Goal: Transaction & Acquisition: Purchase product/service

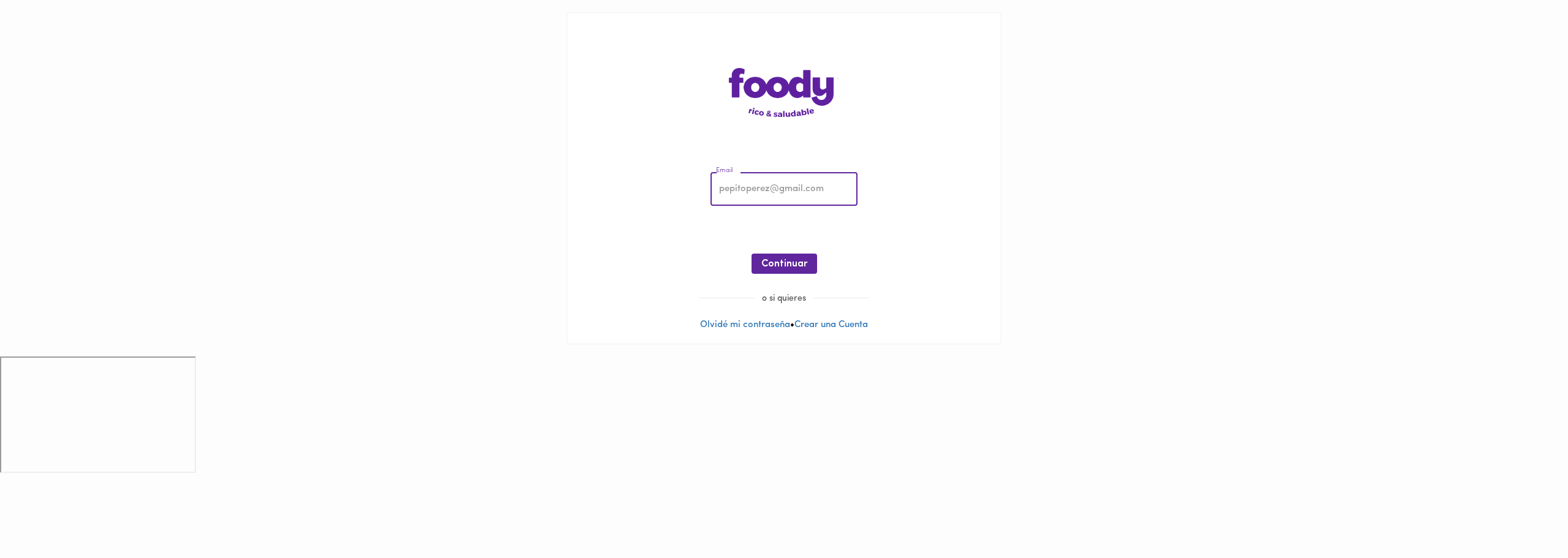
click at [787, 186] on input "email" at bounding box center [784, 189] width 147 height 34
click at [791, 192] on input "email" at bounding box center [784, 189] width 147 height 34
type input "[EMAIL_ADDRESS][DOMAIN_NAME]"
click at [811, 259] on button "Continuar" at bounding box center [784, 263] width 65 height 20
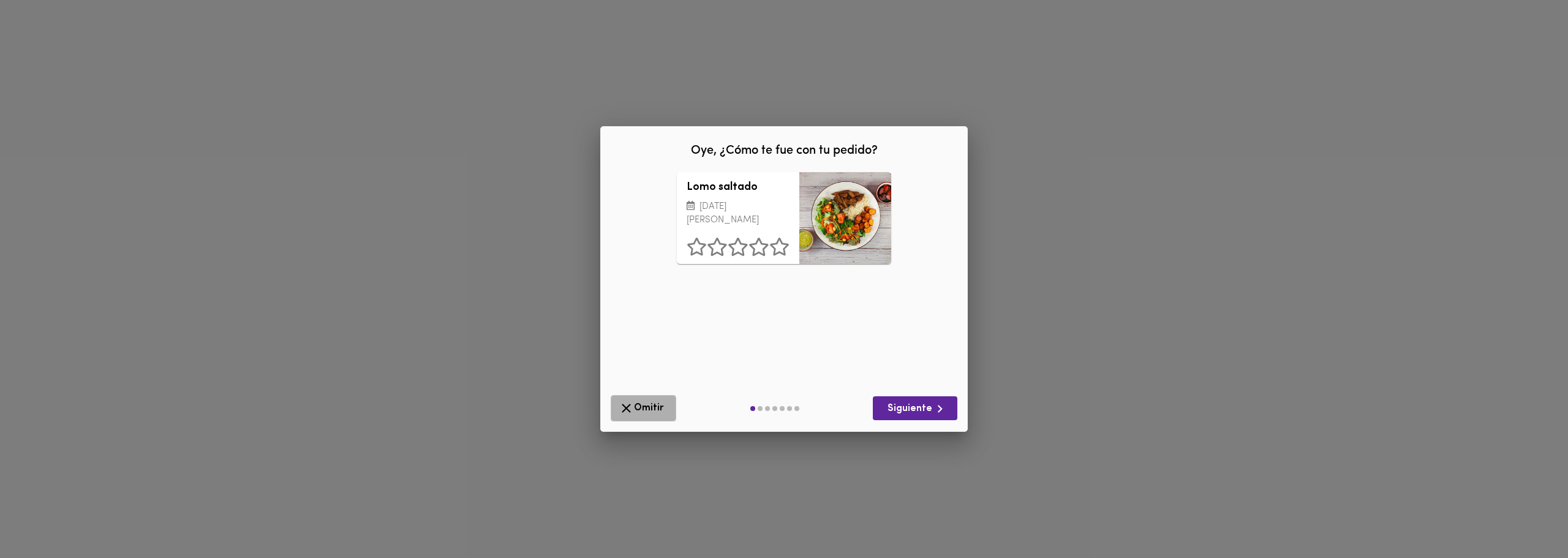
click at [637, 404] on span "Omitir" at bounding box center [643, 408] width 50 height 16
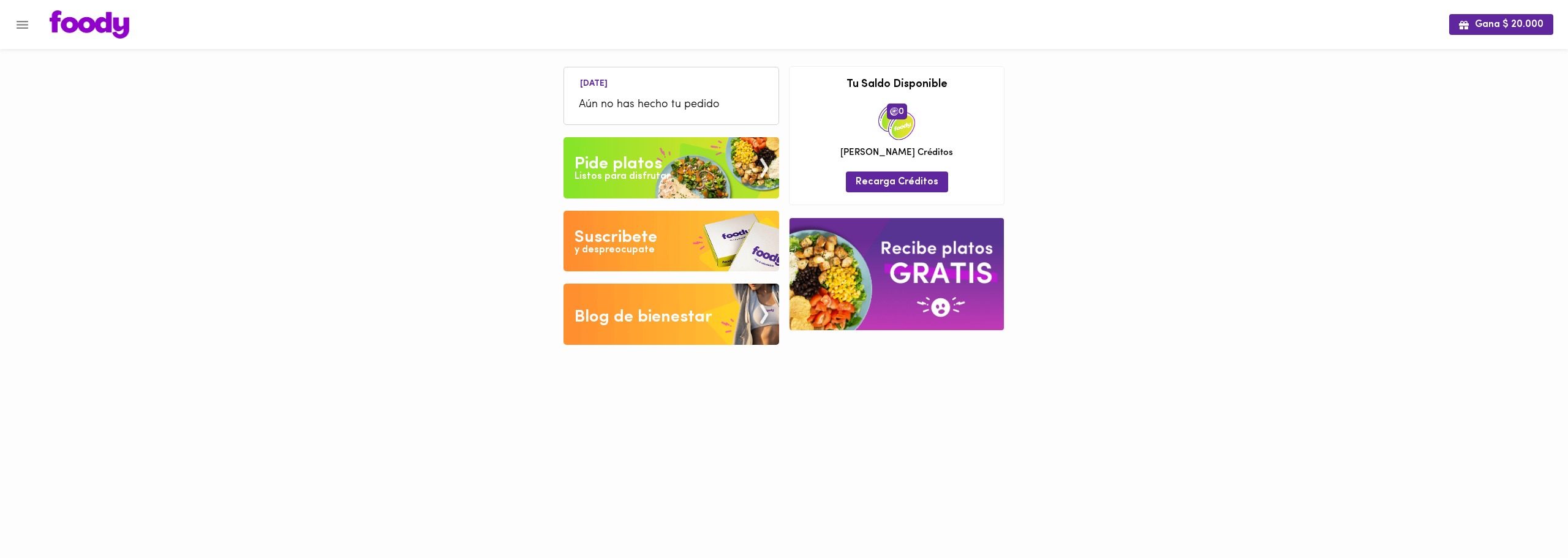
click at [691, 151] on img at bounding box center [671, 167] width 216 height 61
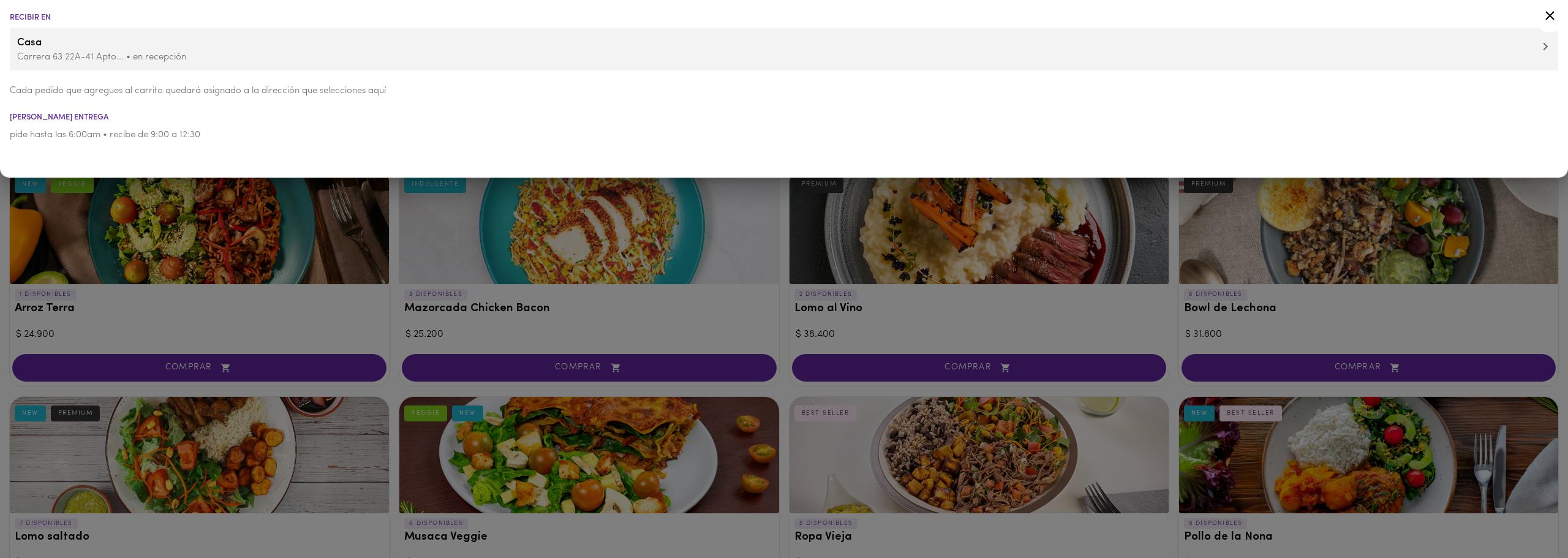
click at [378, 296] on div at bounding box center [784, 279] width 1568 height 558
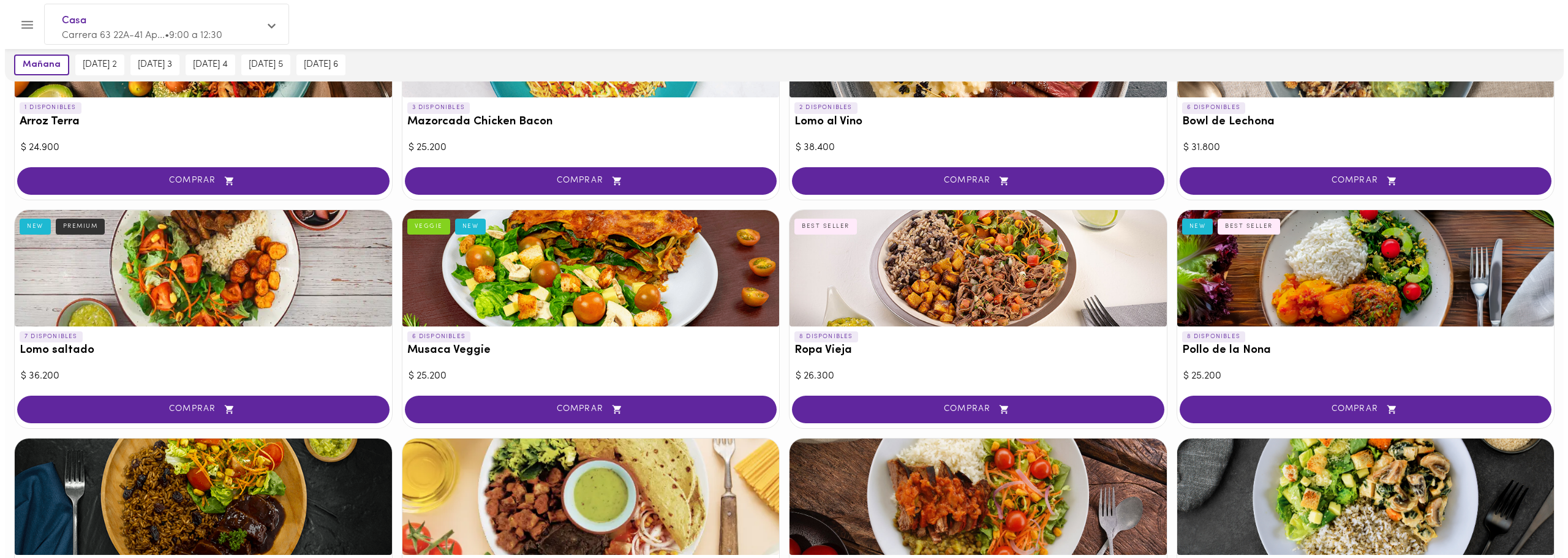
scroll to position [225, 0]
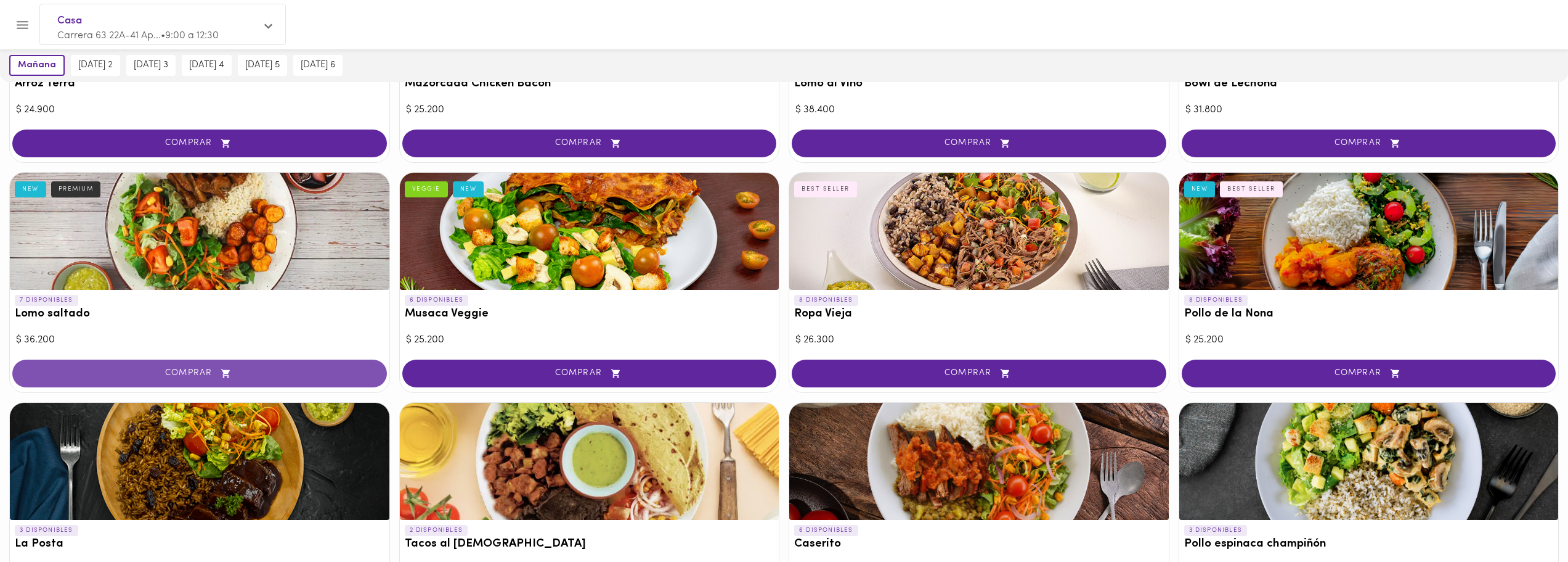
click at [210, 371] on span "COMPRAR" at bounding box center [200, 373] width 344 height 11
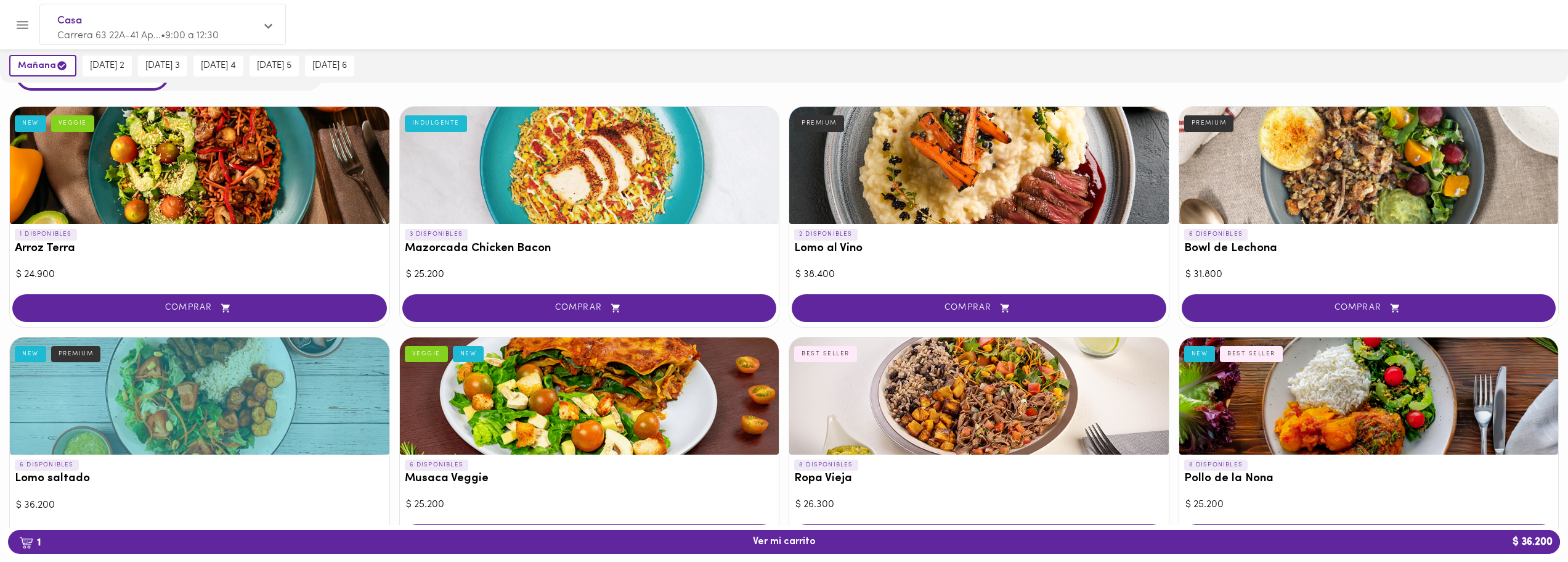
scroll to position [57, 0]
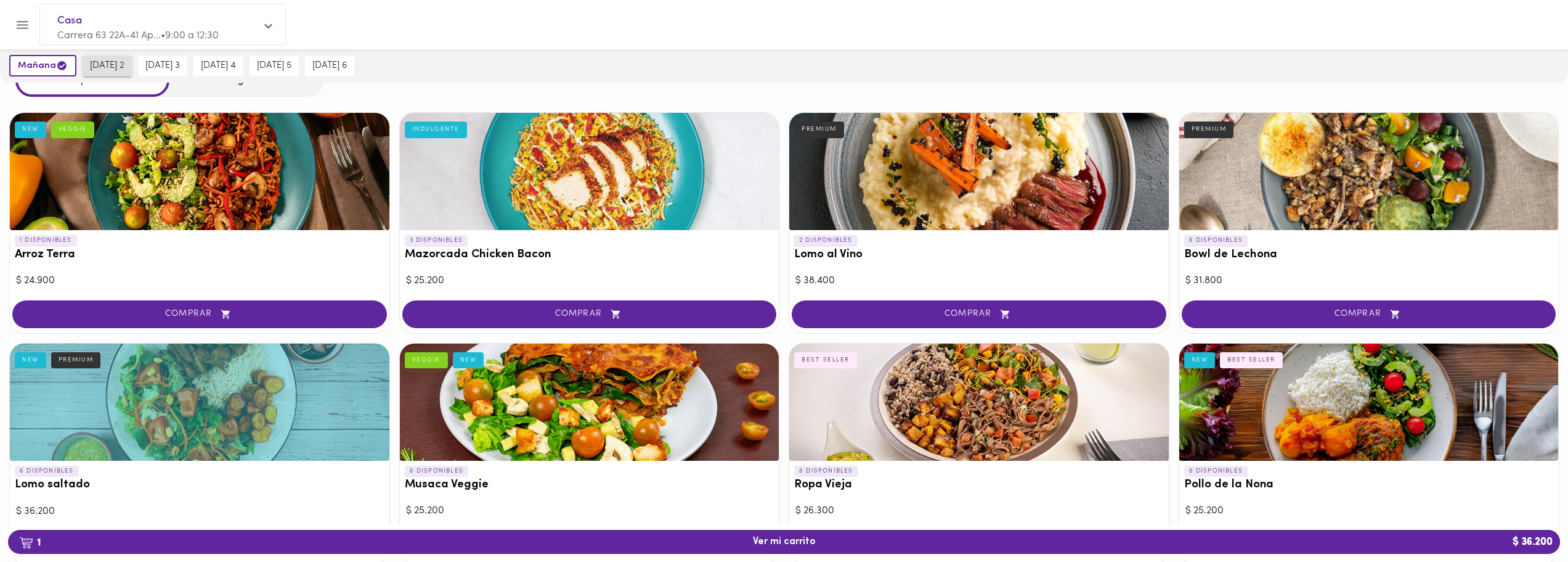
click at [106, 62] on span "[DATE] 2" at bounding box center [107, 66] width 34 height 11
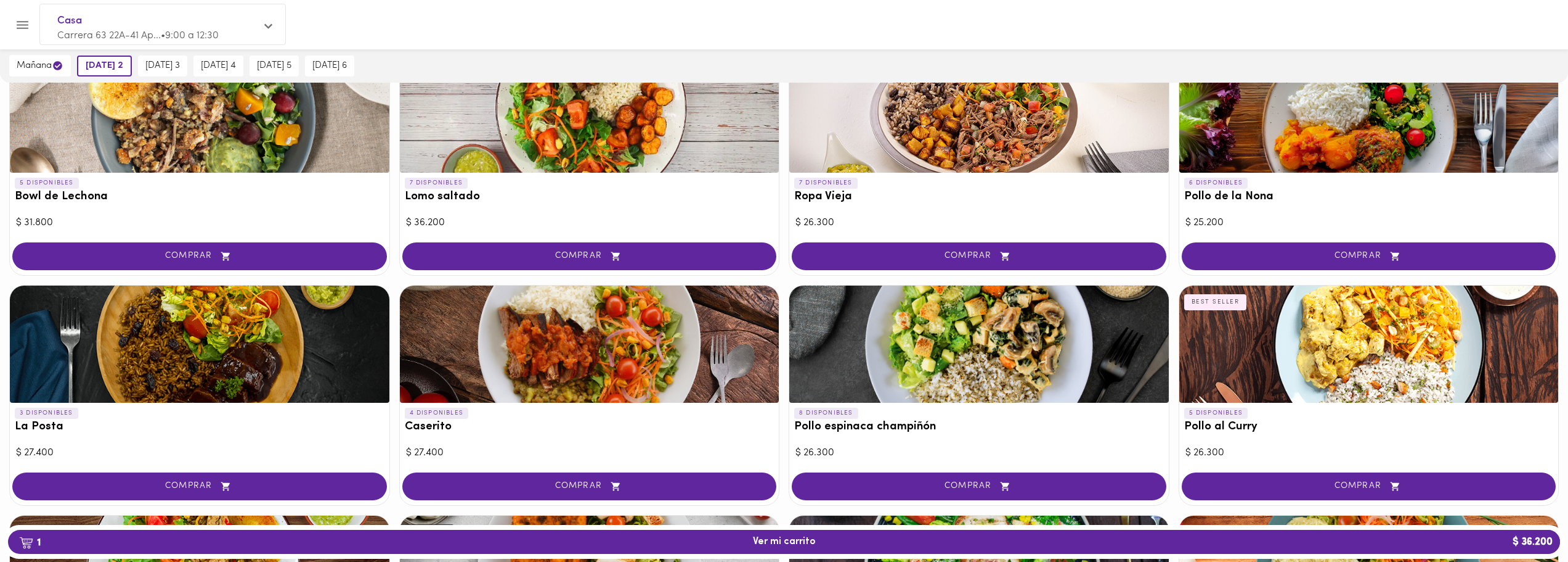
scroll to position [361, 0]
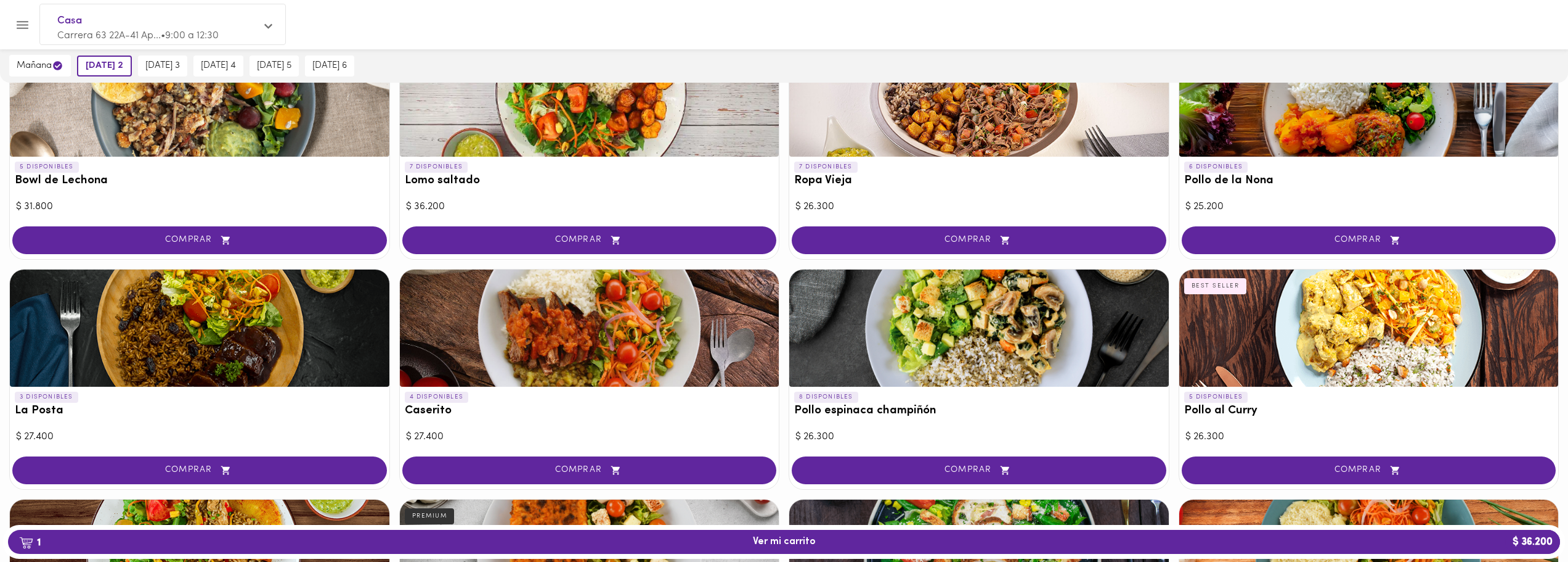
click at [973, 229] on button "COMPRAR" at bounding box center [978, 241] width 375 height 28
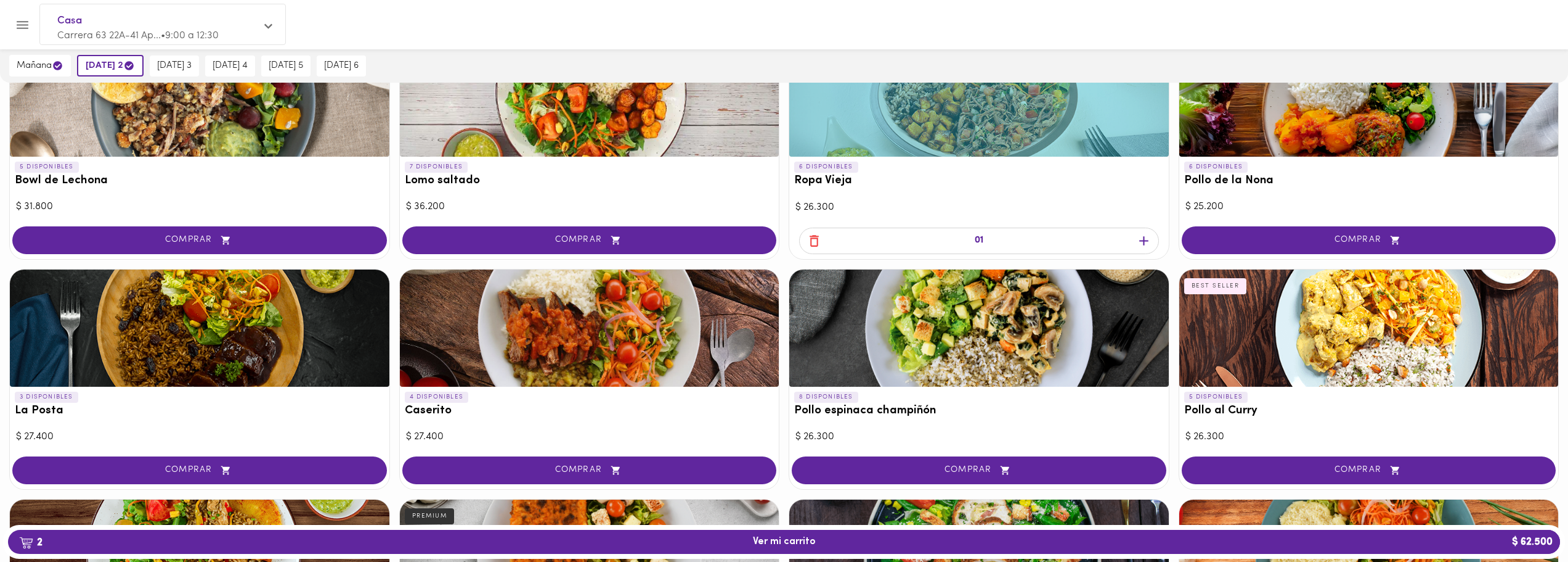
click at [1149, 239] on icon "button" at bounding box center [1144, 241] width 16 height 16
click at [174, 63] on span "[DATE] 3" at bounding box center [174, 66] width 34 height 11
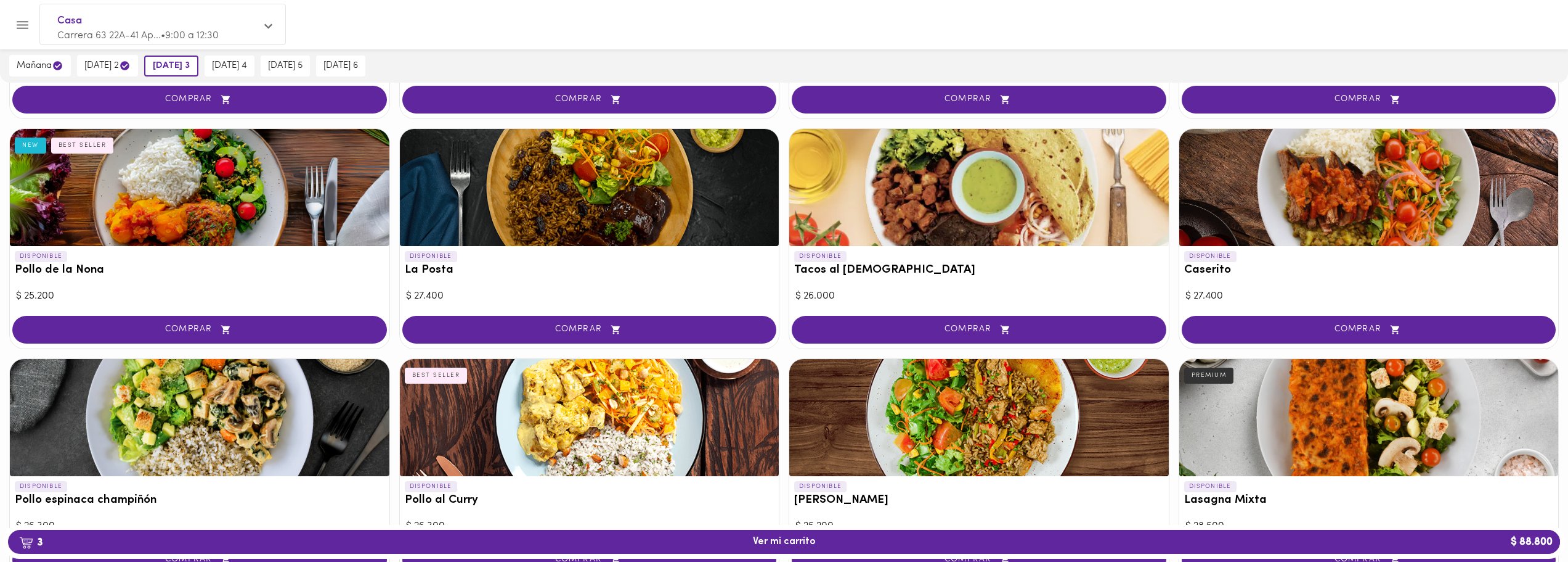
scroll to position [500, 0]
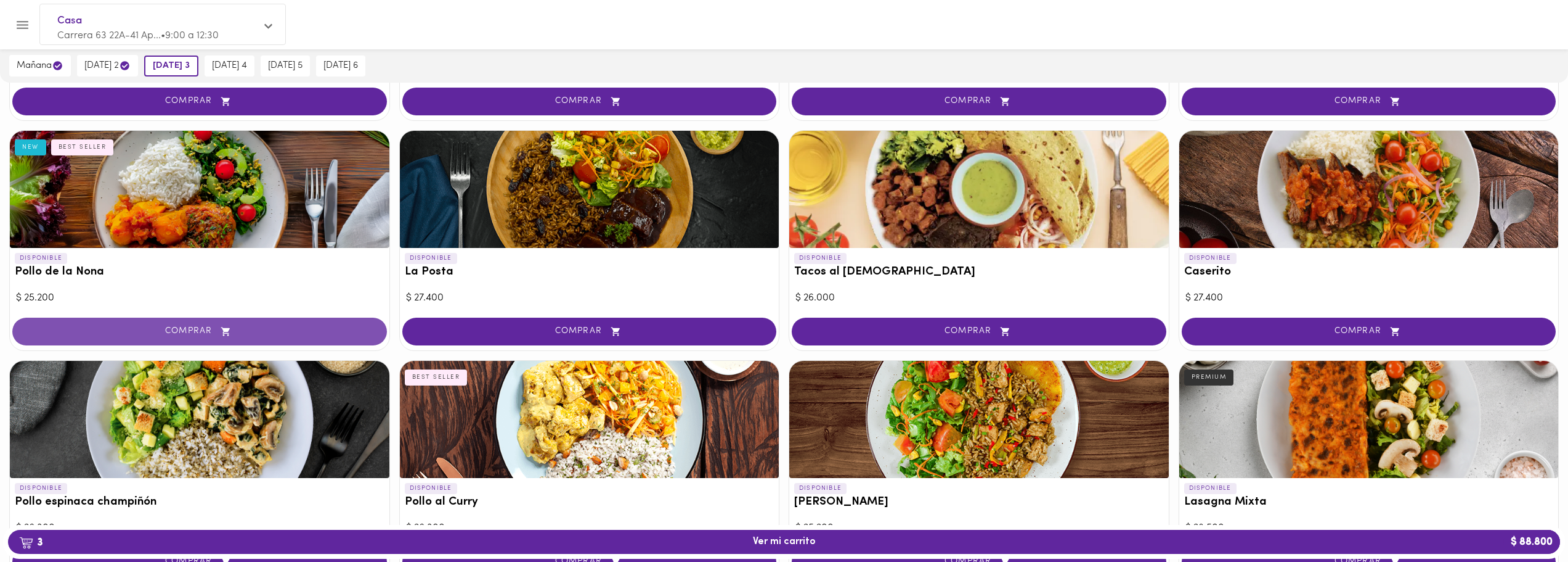
click at [267, 340] on button "COMPRAR" at bounding box center [199, 332] width 375 height 28
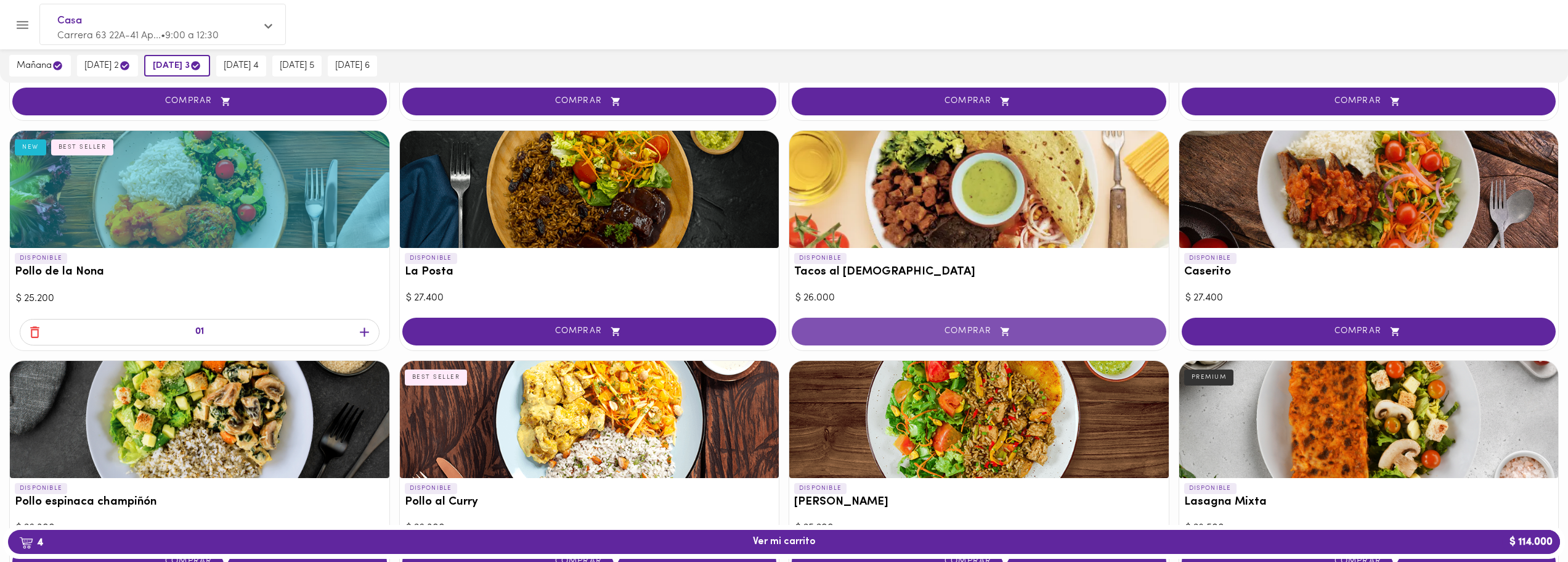
click at [889, 333] on span "COMPRAR" at bounding box center [979, 331] width 344 height 11
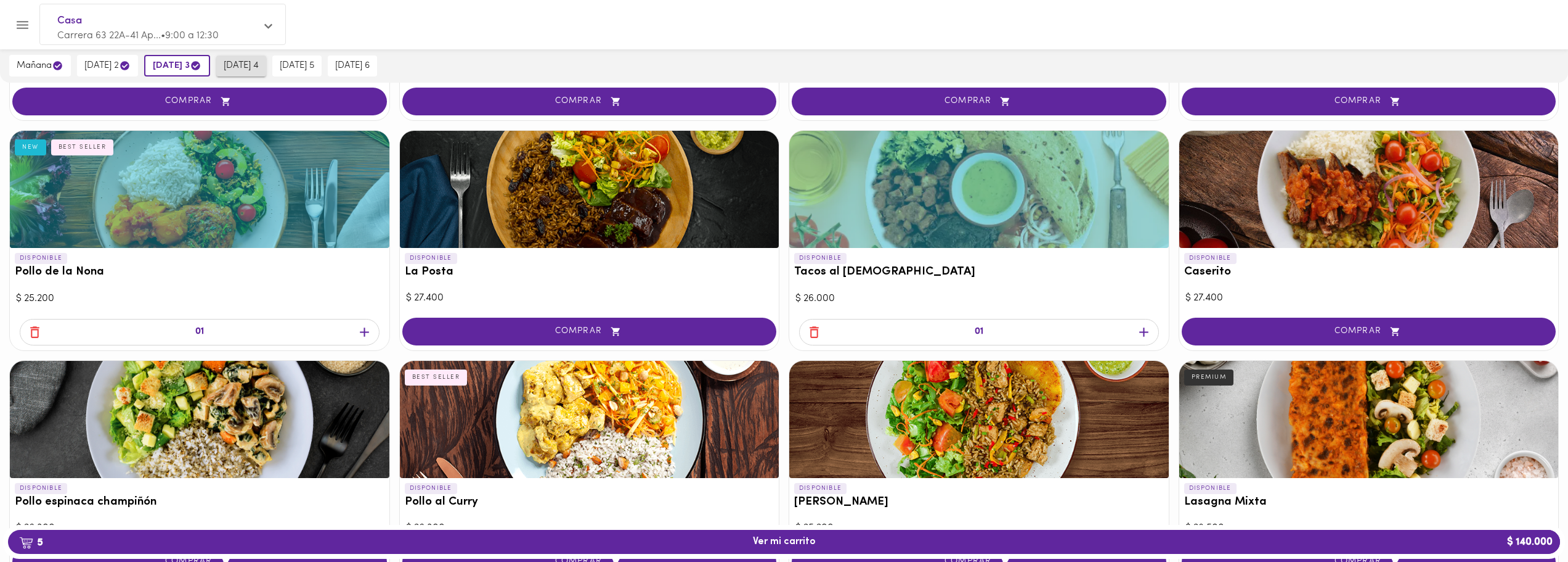
click at [259, 61] on span "[DATE] 4" at bounding box center [241, 66] width 35 height 11
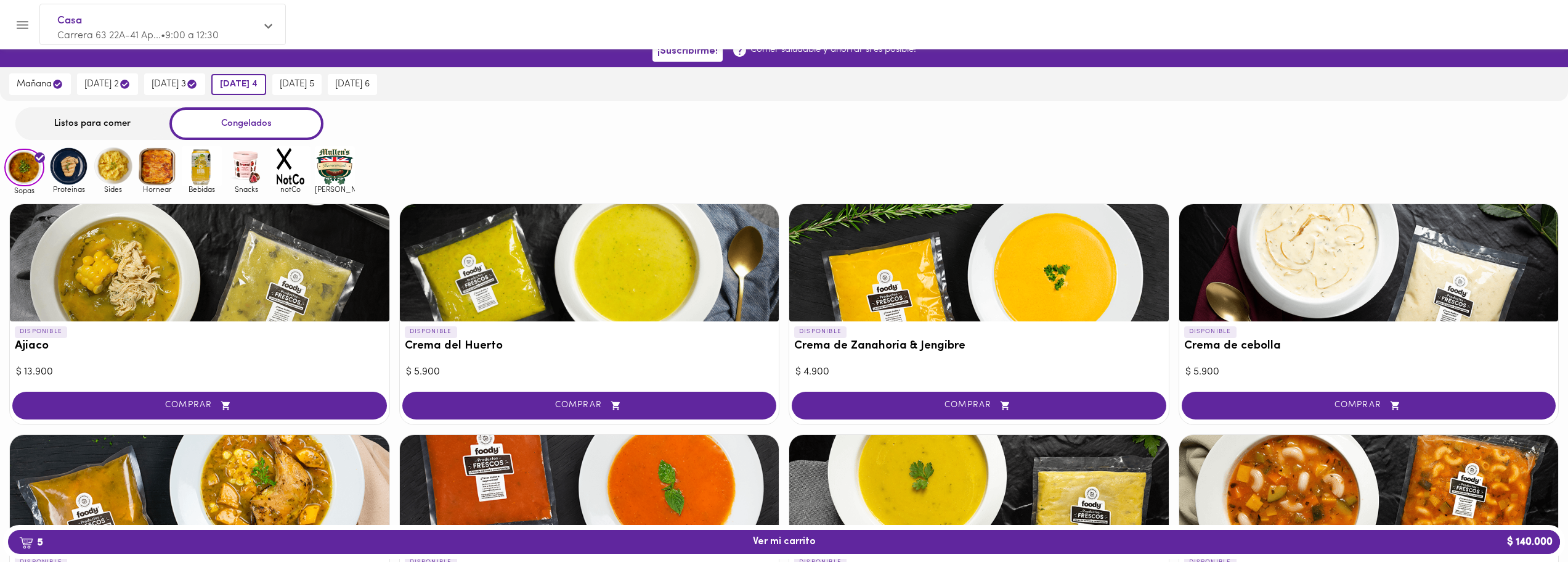
scroll to position [18, 0]
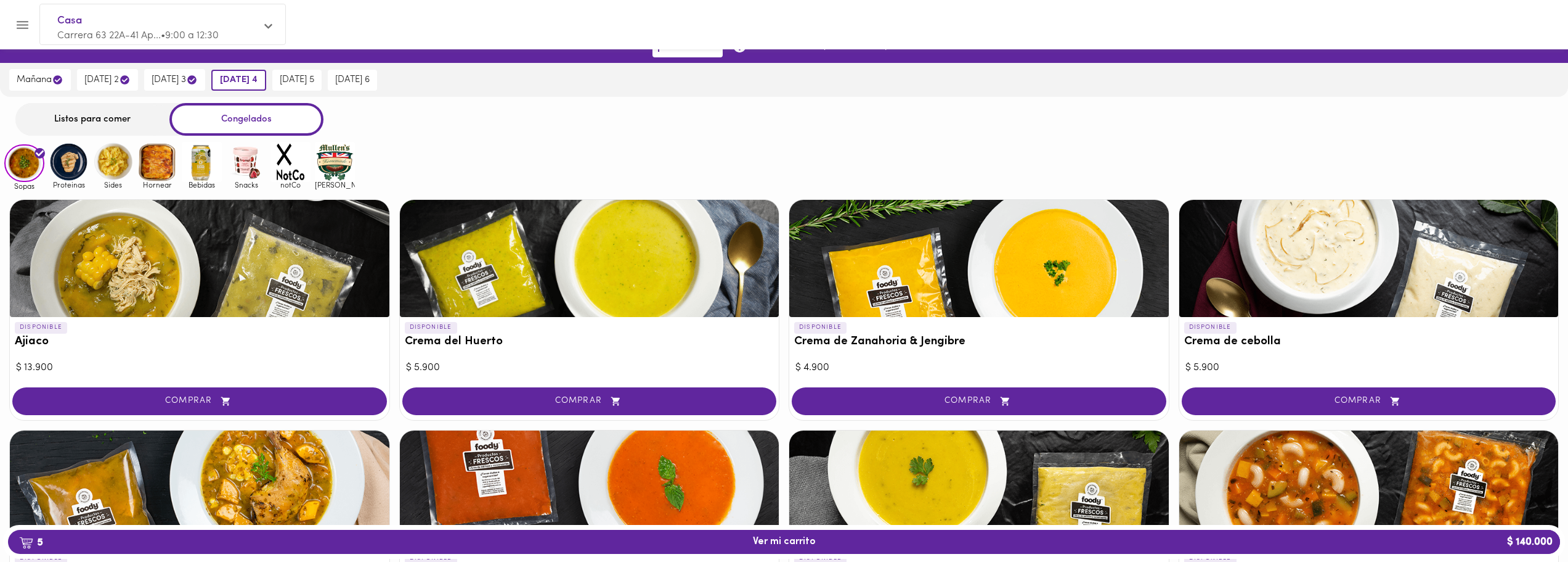
click at [89, 117] on div "Listos para comer" at bounding box center [93, 119] width 154 height 32
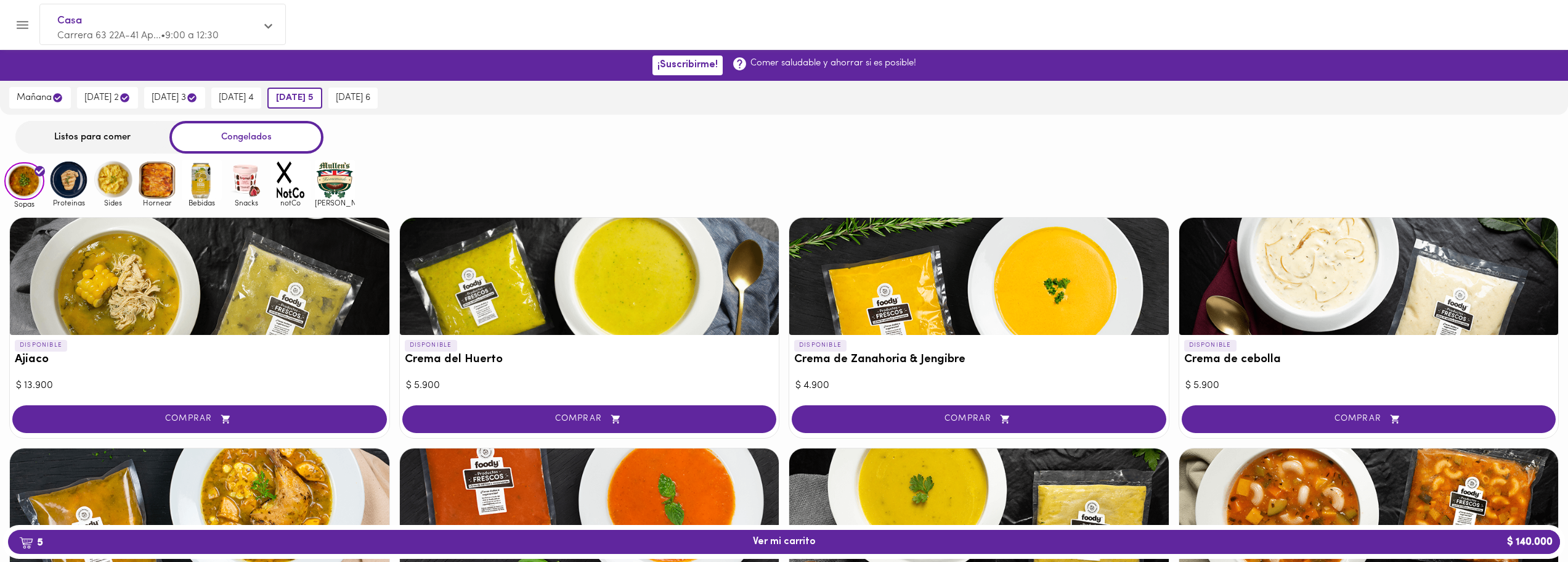
click at [99, 139] on div "Listos para comer" at bounding box center [93, 137] width 154 height 32
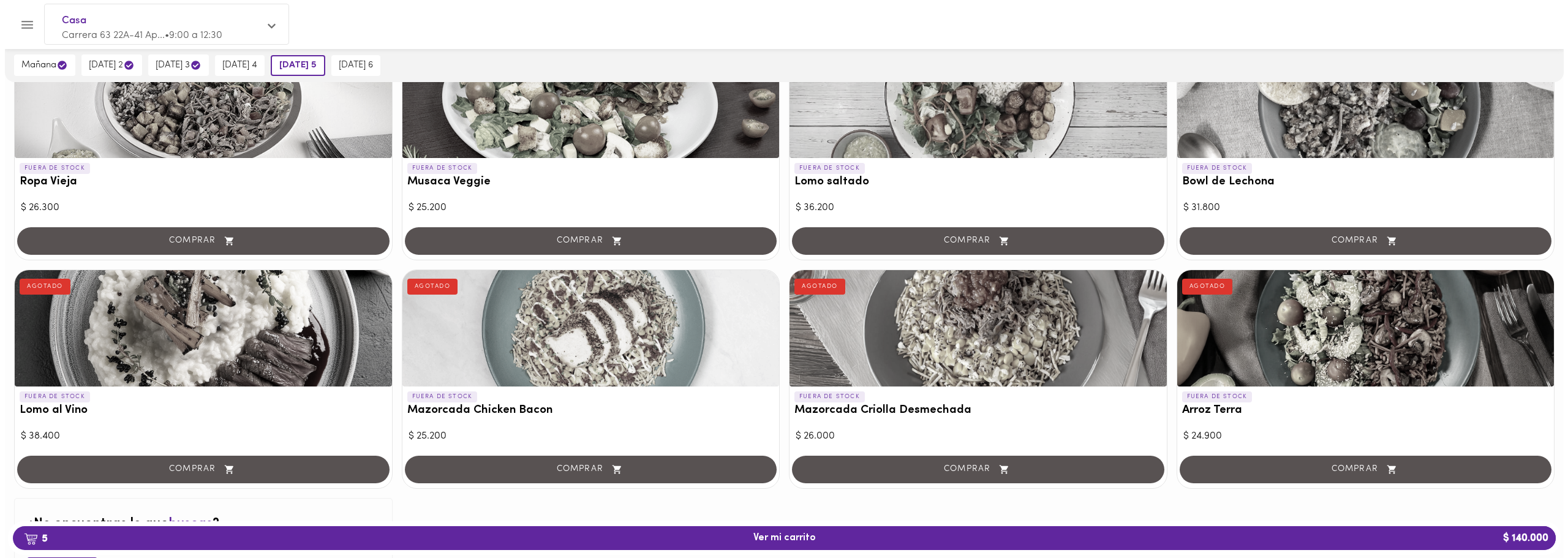
scroll to position [1043, 0]
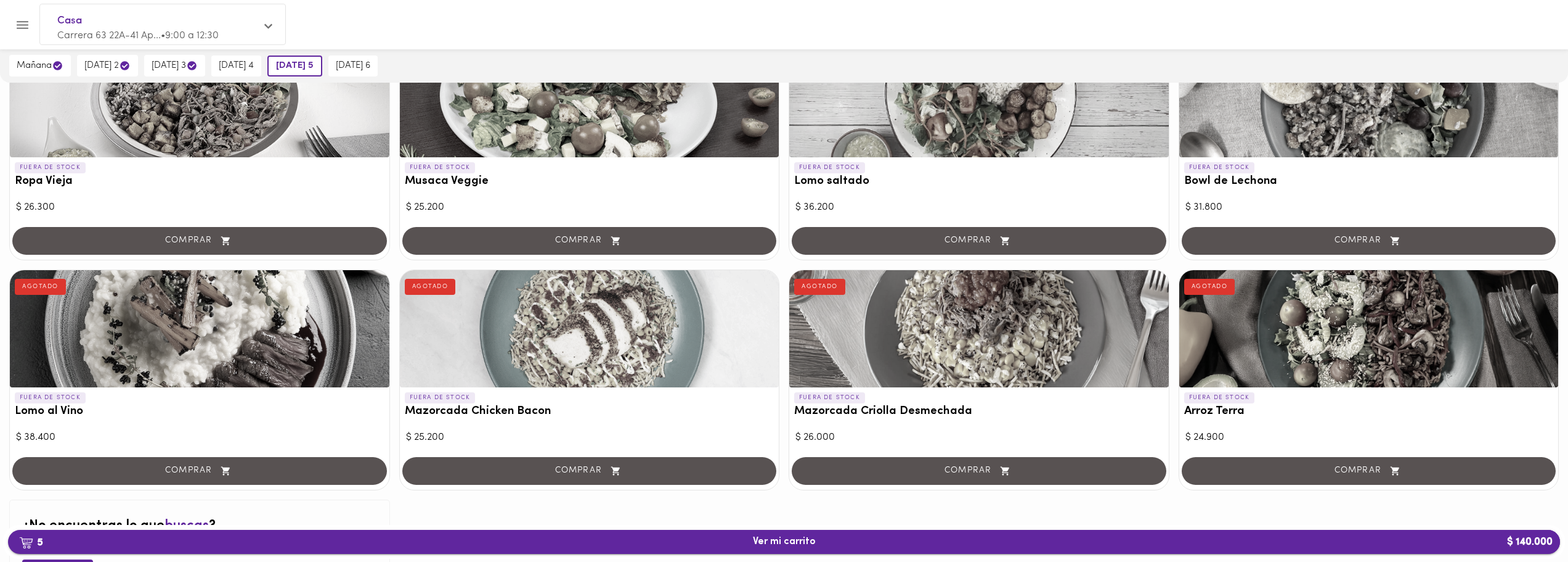
click at [736, 544] on span "5 Ver mi carrito $ 140.000" at bounding box center [784, 541] width 1532 height 11
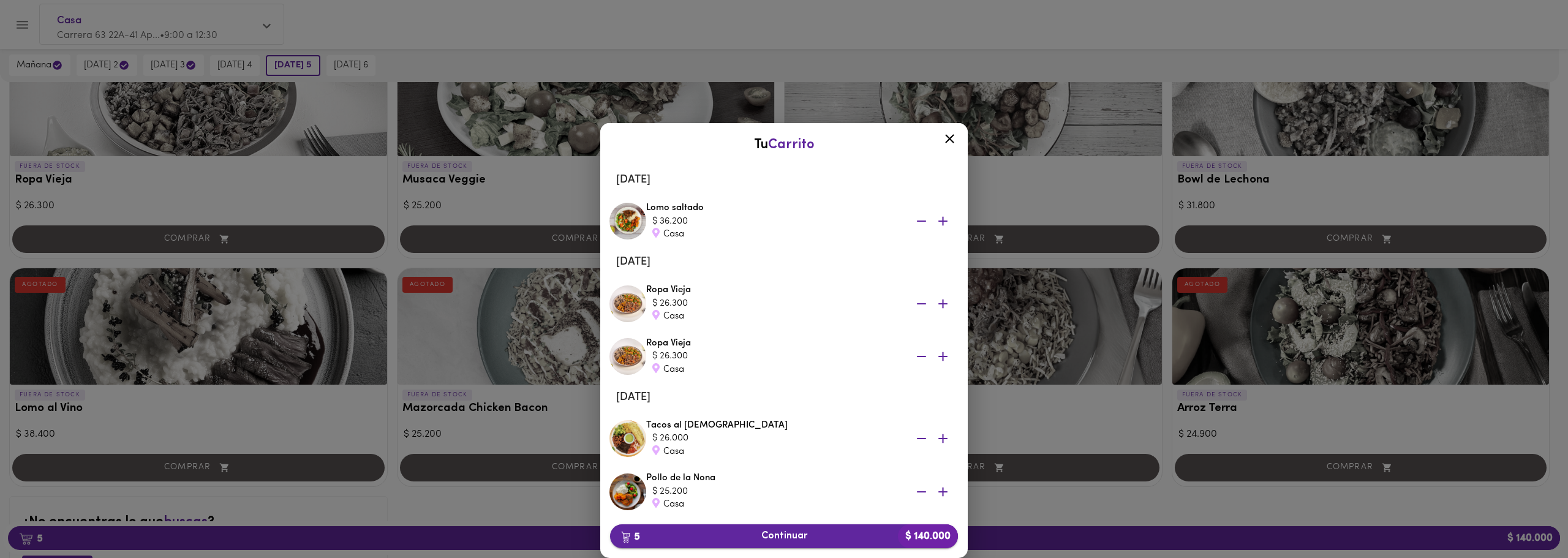
click at [786, 543] on button "5 Continuar $ 140.000" at bounding box center [784, 535] width 348 height 24
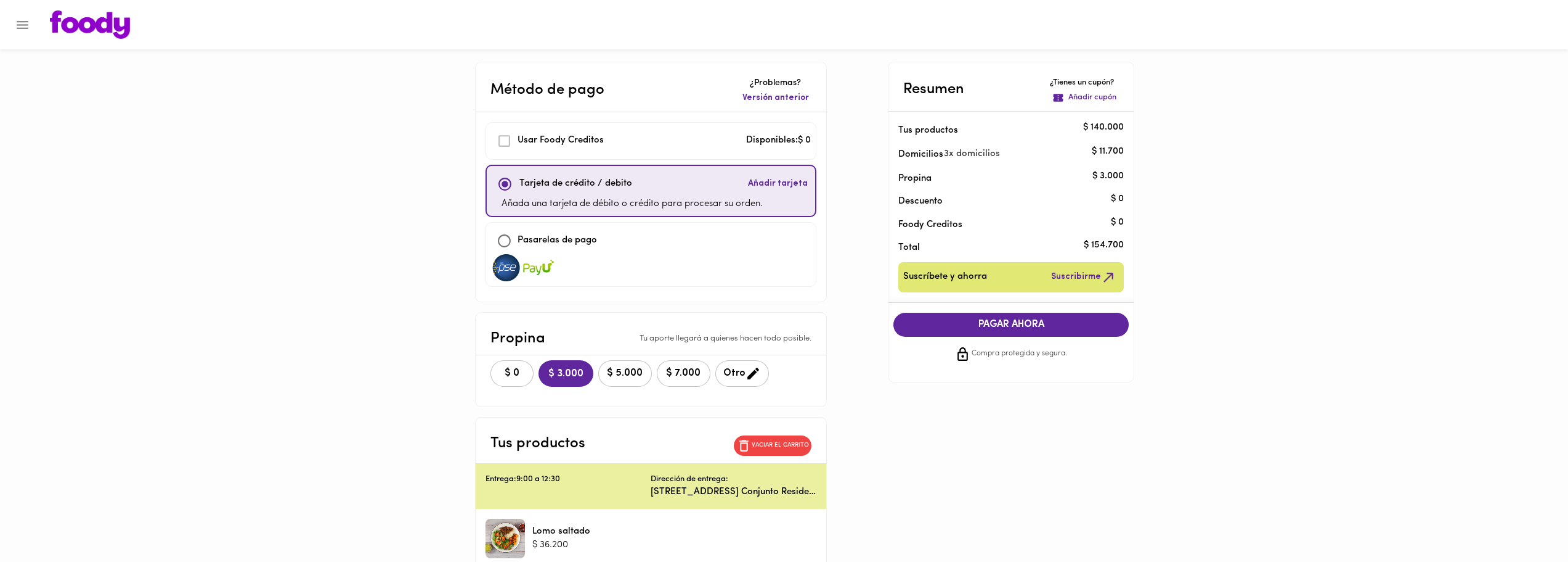
click at [563, 230] on div "Pasarelas de pago" at bounding box center [651, 241] width 319 height 26
checkbox input "false"
checkbox input "true"
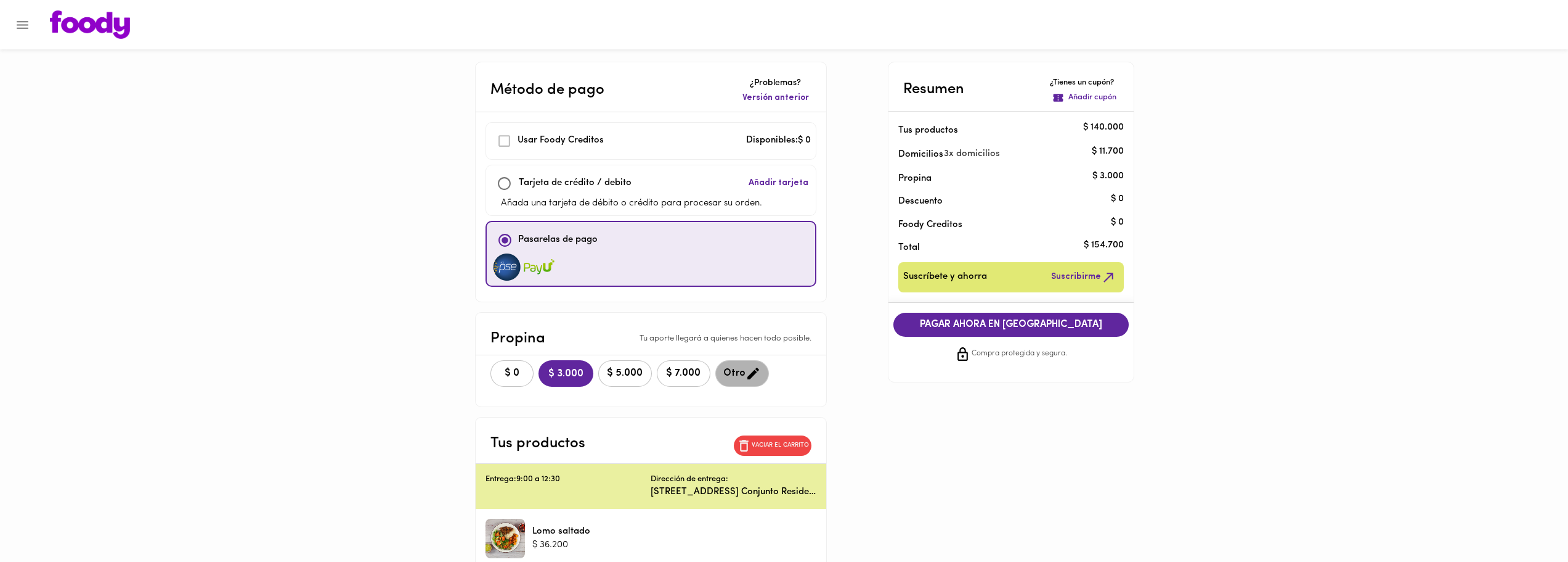
click at [747, 367] on icon "button" at bounding box center [753, 373] width 16 height 16
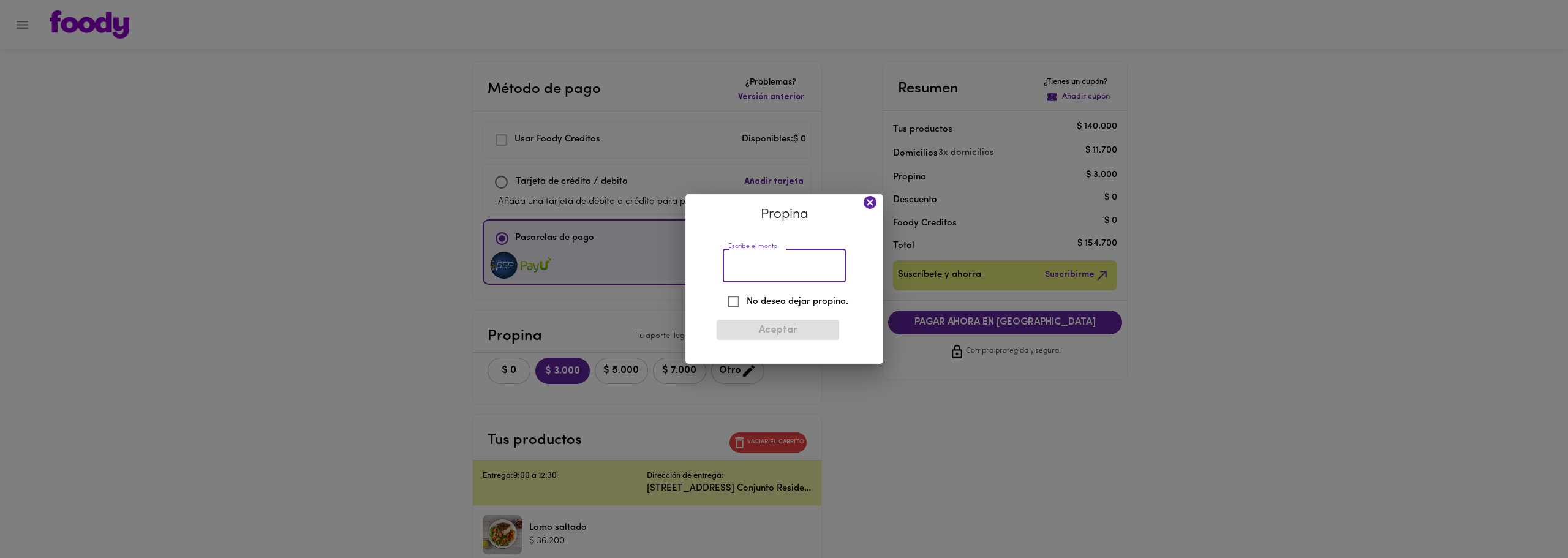
click at [758, 260] on input "Escribe el monto" at bounding box center [784, 265] width 123 height 34
type input "3300"
click at [772, 323] on button "Aceptar" at bounding box center [777, 329] width 122 height 20
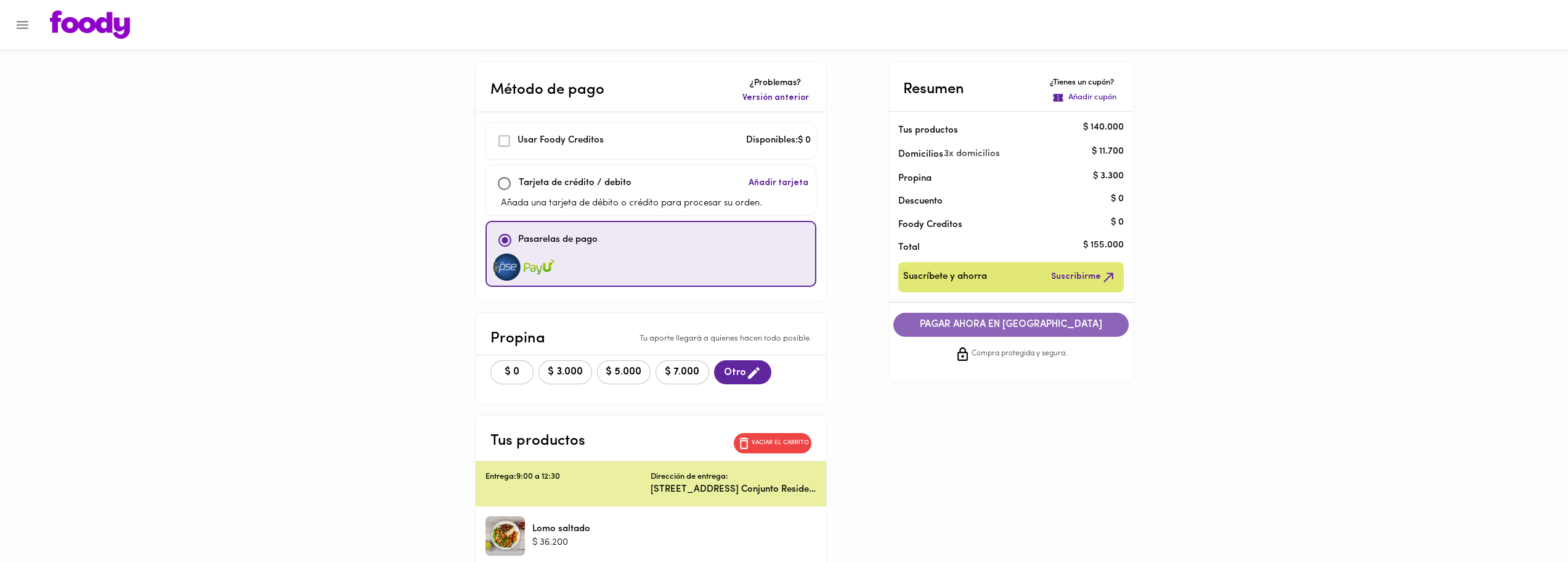
click at [1028, 327] on span "PAGAR AHORA EN [GEOGRAPHIC_DATA]" at bounding box center [1011, 324] width 211 height 11
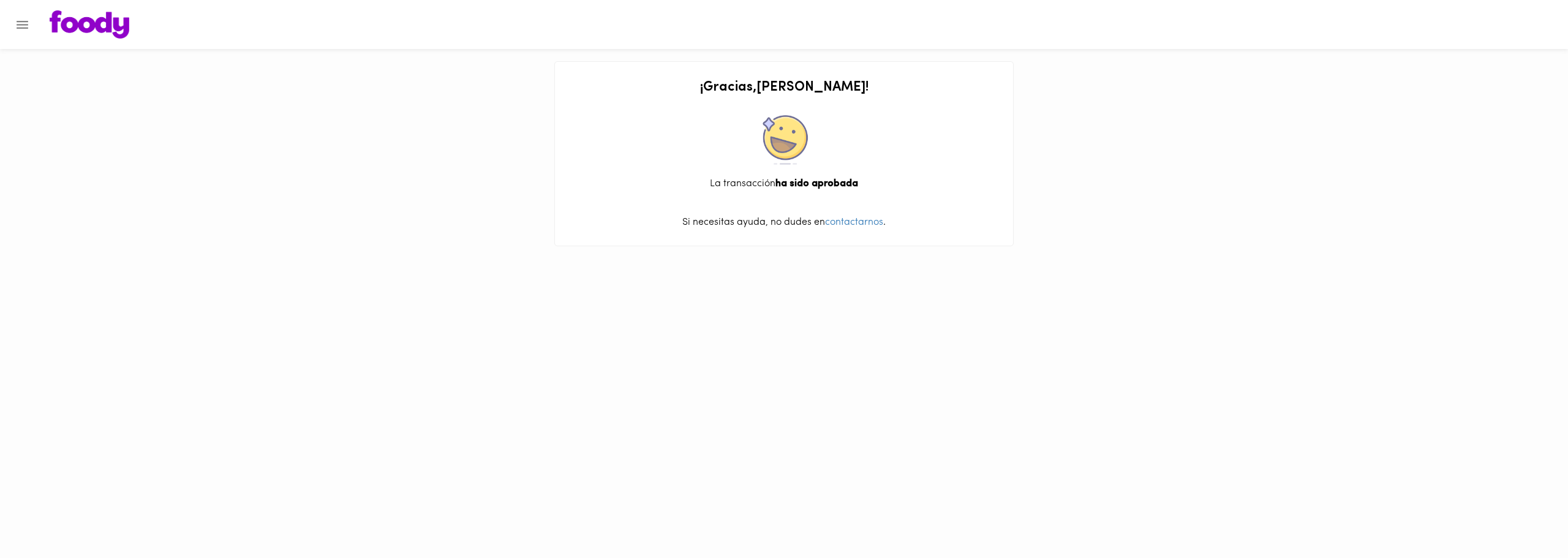
click at [30, 25] on icon "Menu" at bounding box center [23, 25] width 16 height 16
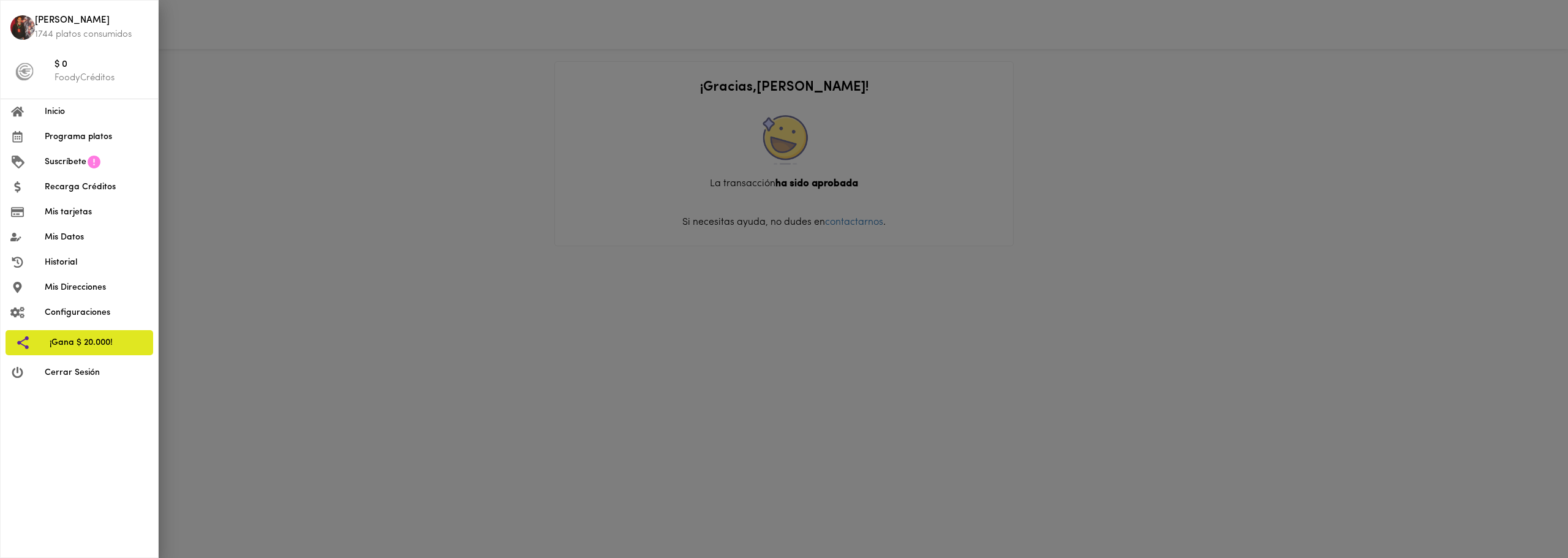
click at [60, 116] on span "Inicio" at bounding box center [96, 112] width 104 height 13
